Goal: Task Accomplishment & Management: Manage account settings

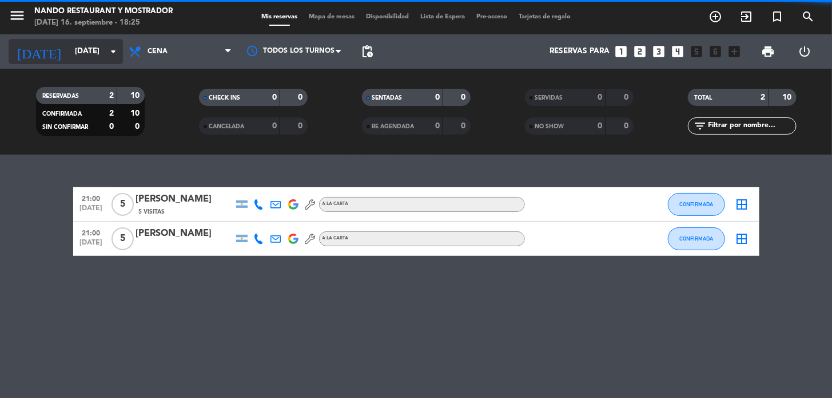
click at [103, 50] on input "[DATE]" at bounding box center [119, 51] width 101 height 21
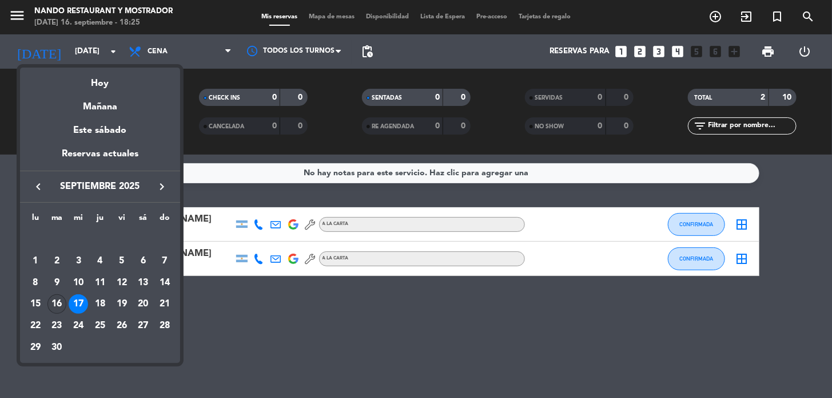
click at [50, 303] on div "16" at bounding box center [56, 303] width 19 height 19
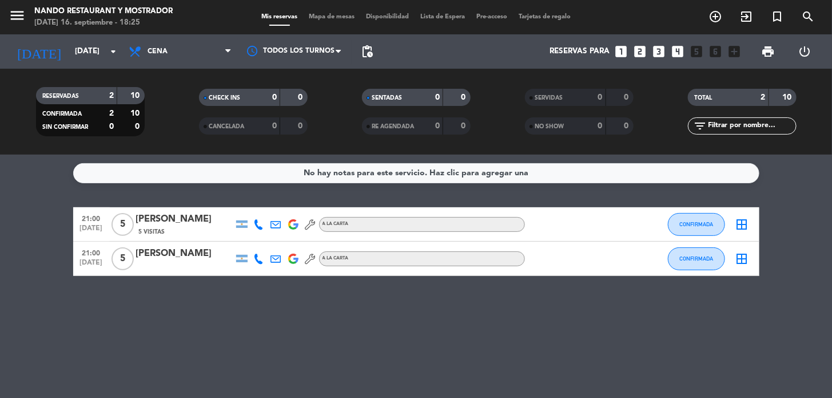
type input "[DATE]"
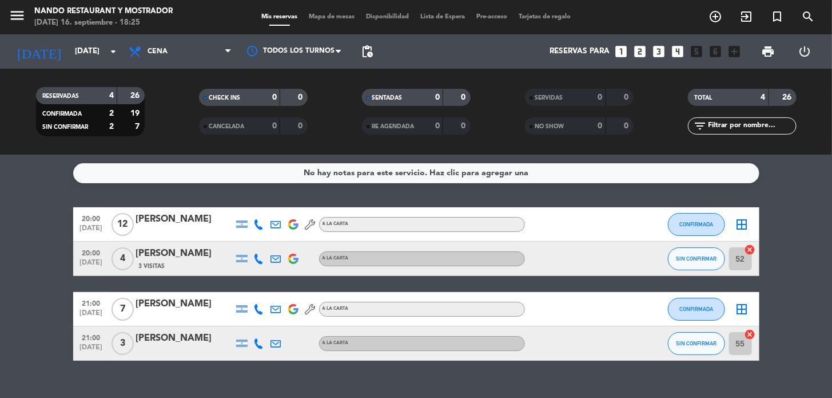
click at [172, 253] on div "[PERSON_NAME]" at bounding box center [184, 253] width 97 height 15
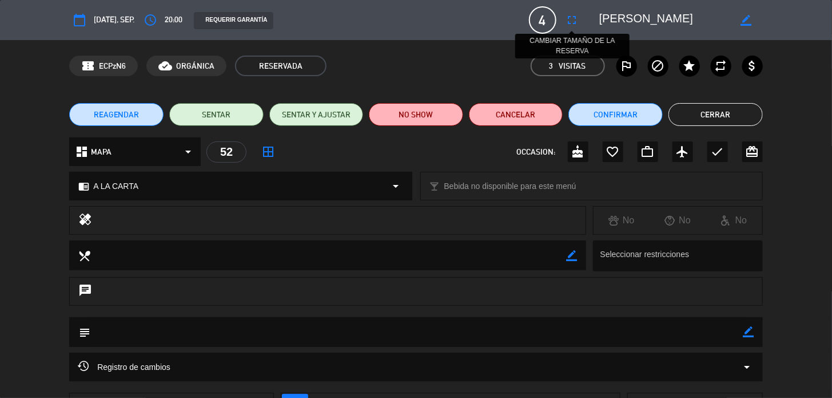
click at [573, 19] on icon "fullscreen" at bounding box center [573, 20] width 14 height 14
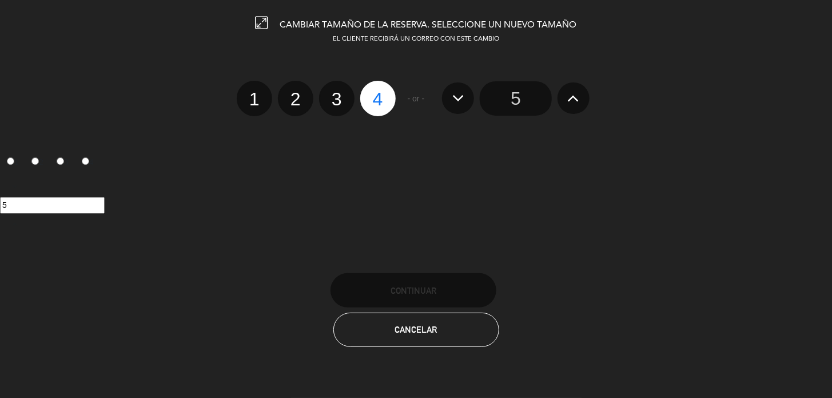
click at [569, 96] on icon at bounding box center [574, 98] width 12 height 18
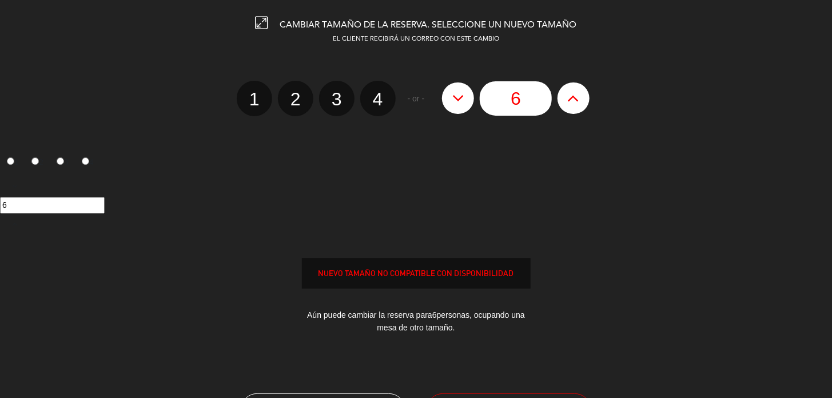
click at [0, 0] on div at bounding box center [0, 0] width 0 height 0
click at [572, 98] on icon at bounding box center [574, 98] width 12 height 18
type input "7"
click at [572, 98] on icon at bounding box center [574, 98] width 12 height 18
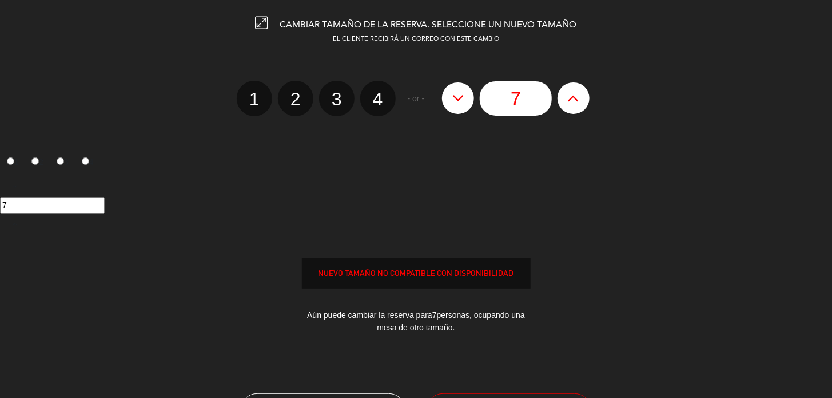
type input "8"
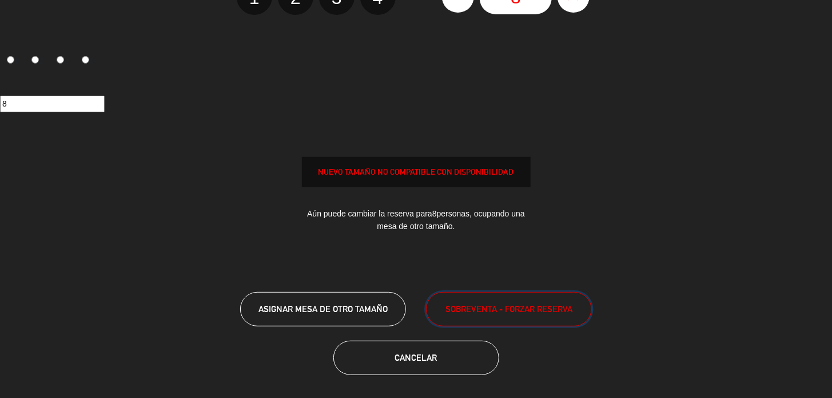
click at [475, 311] on span "SOBREVENTA - FORZAR RESERVA" at bounding box center [509, 308] width 127 height 13
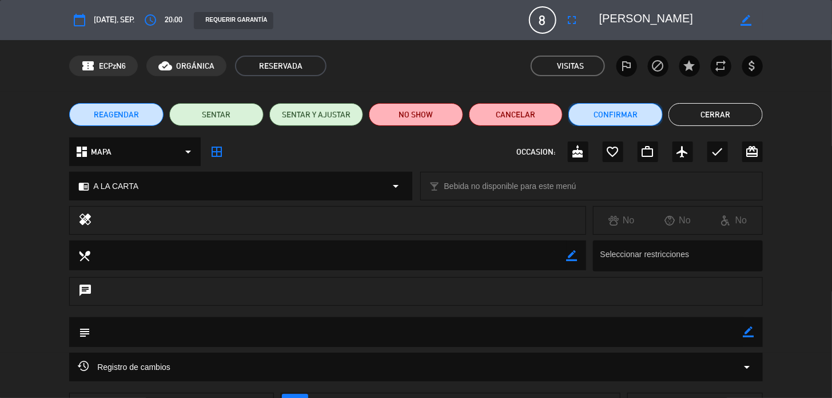
click at [610, 112] on button "Confirmar" at bounding box center [616, 114] width 94 height 23
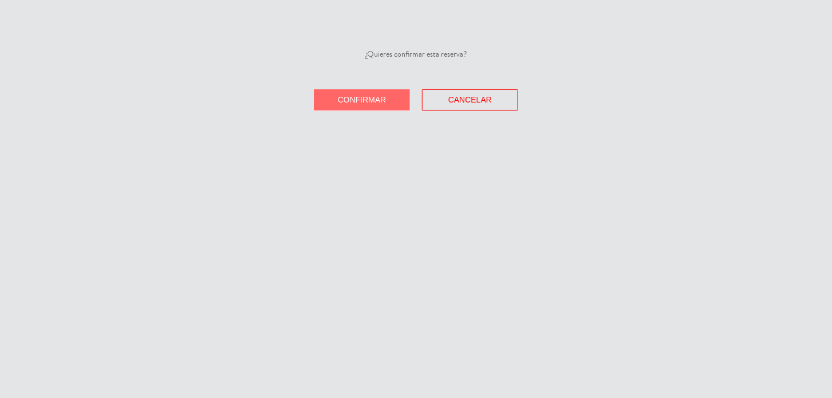
click at [358, 98] on span "Confirmar" at bounding box center [362, 99] width 49 height 9
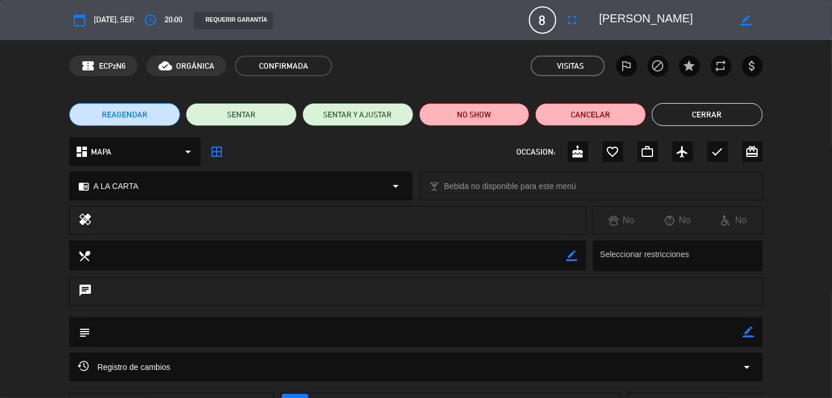
click at [678, 114] on button "Cerrar" at bounding box center [707, 114] width 111 height 23
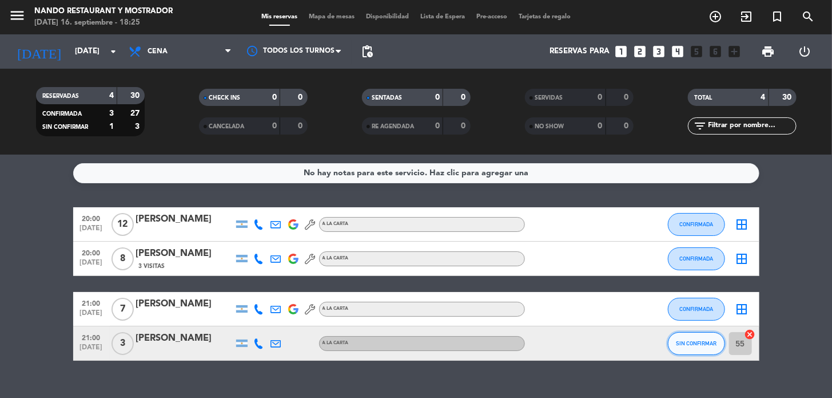
click at [705, 343] on span "SIN CONFIRMAR" at bounding box center [696, 343] width 41 height 6
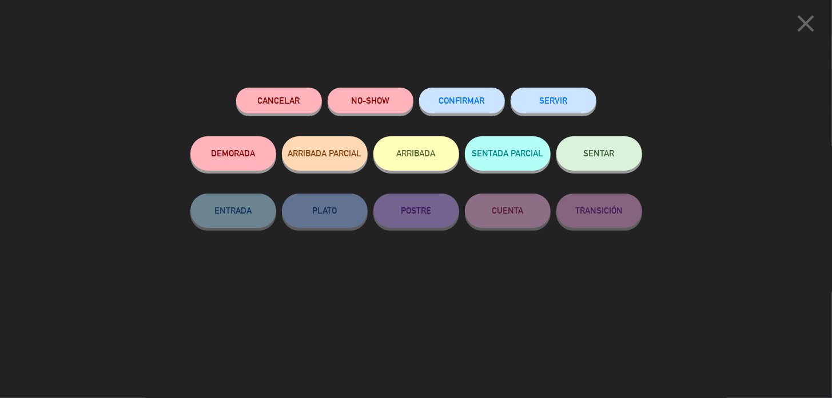
click at [483, 97] on span "CONFIRMAR" at bounding box center [462, 101] width 46 height 10
